Goal: Task Accomplishment & Management: Use online tool/utility

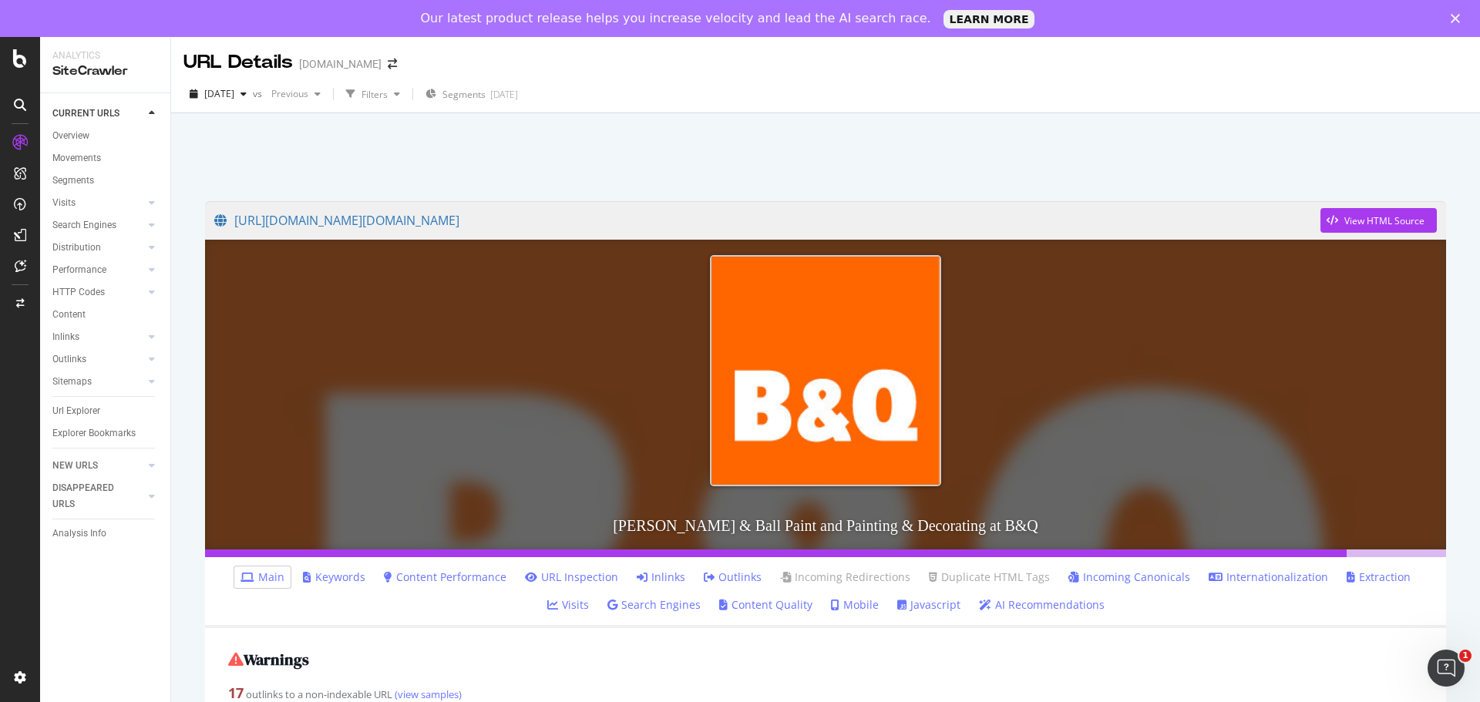
scroll to position [1157, 0]
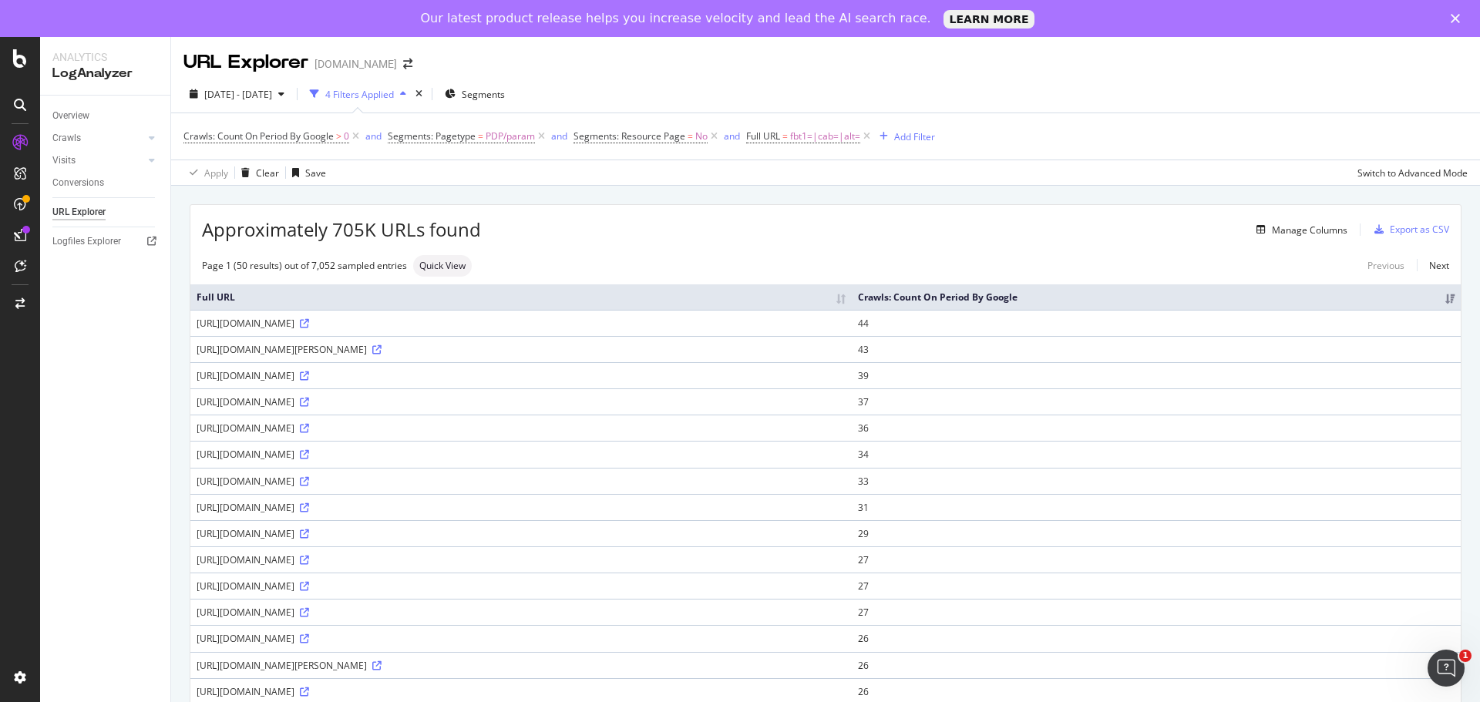
scroll to position [771, 0]
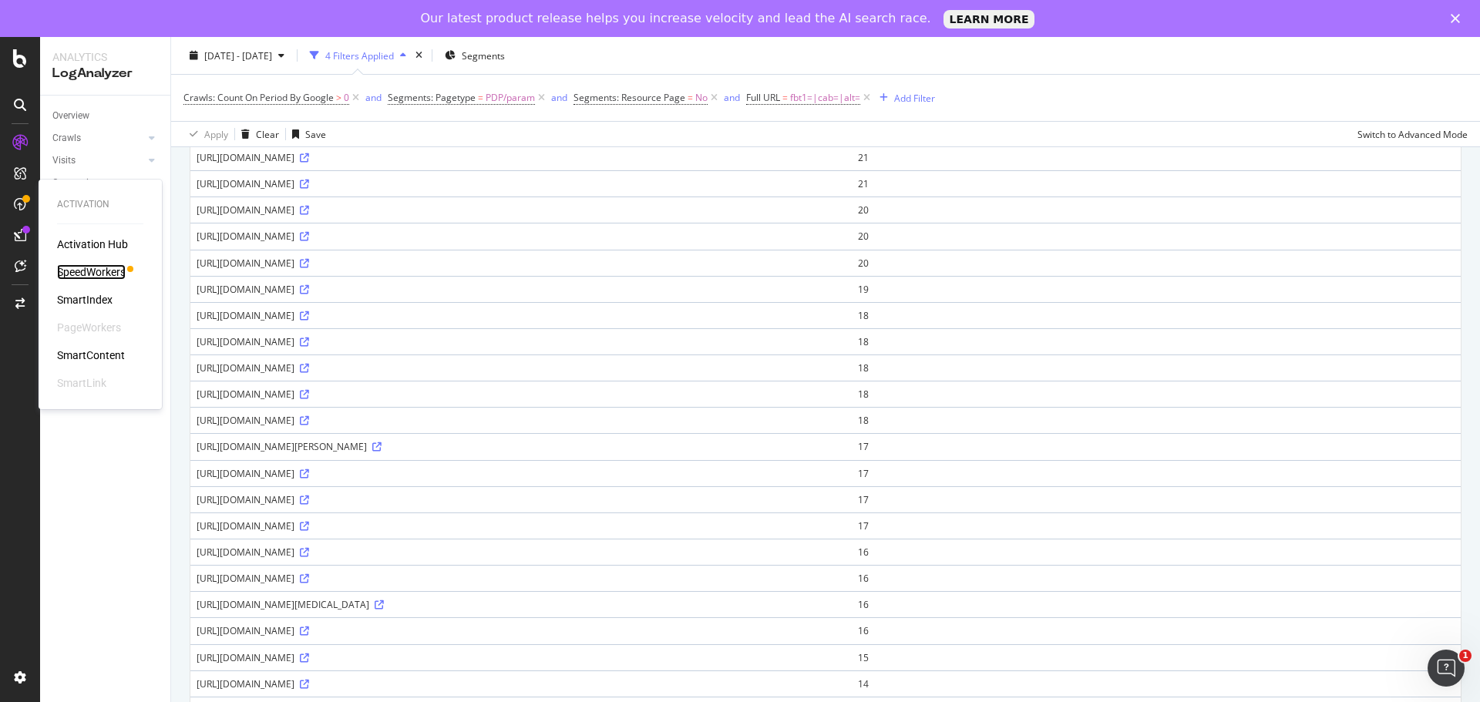
click at [76, 265] on div "SpeedWorkers" at bounding box center [91, 271] width 69 height 15
